Goal: Information Seeking & Learning: Learn about a topic

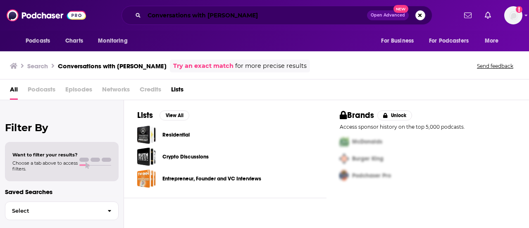
click at [260, 19] on input "Conversations with [PERSON_NAME]" at bounding box center [255, 15] width 223 height 13
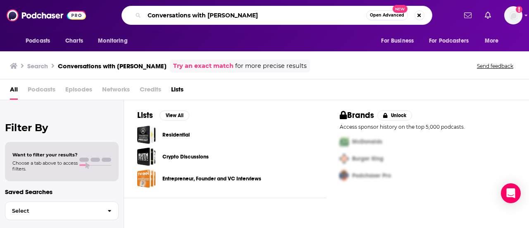
click at [260, 19] on input "Conversations with [PERSON_NAME]" at bounding box center [255, 15] width 222 height 13
drag, startPoint x: 207, startPoint y: 15, endPoint x: 93, endPoint y: 13, distance: 114.5
click at [93, 13] on div "Podcasts Charts Monitoring Conversations with [PERSON_NAME] Open Advanced New F…" at bounding box center [273, 15] width 366 height 19
drag, startPoint x: 264, startPoint y: 19, endPoint x: 121, endPoint y: 21, distance: 142.5
click at [121, 21] on div "Conversations with [PERSON_NAME] Open Advanced New" at bounding box center [276, 15] width 311 height 19
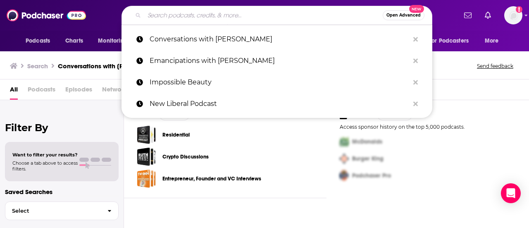
paste input "Talk Cocktail"
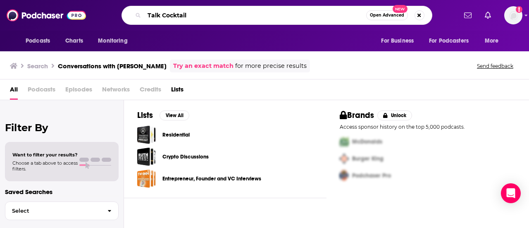
type input "Talk Cocktail"
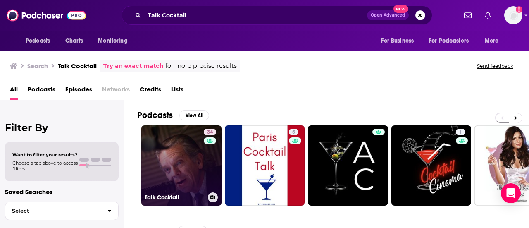
click at [183, 137] on link "34 Talk Cocktail" at bounding box center [181, 165] width 80 height 80
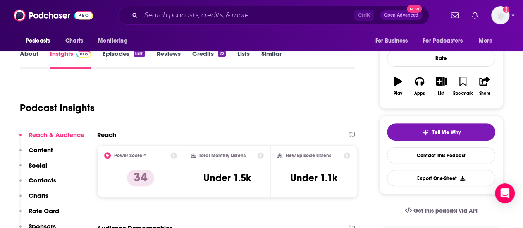
scroll to position [108, 0]
